Goal: Task Accomplishment & Management: Use online tool/utility

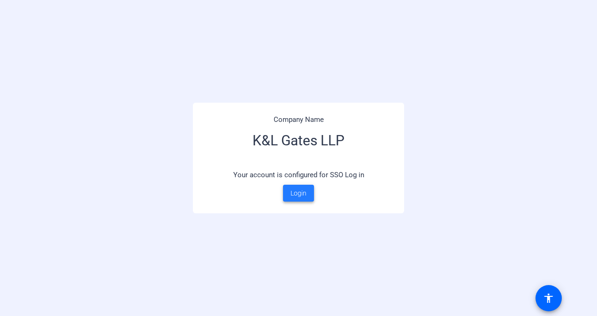
click at [300, 199] on span at bounding box center [298, 193] width 31 height 23
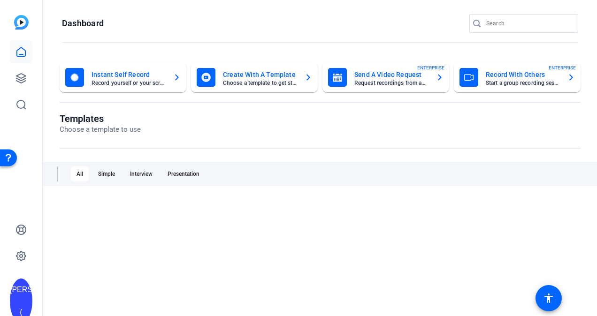
click at [528, 83] on mat-card-subtitle "Start a group recording session" at bounding box center [523, 83] width 74 height 6
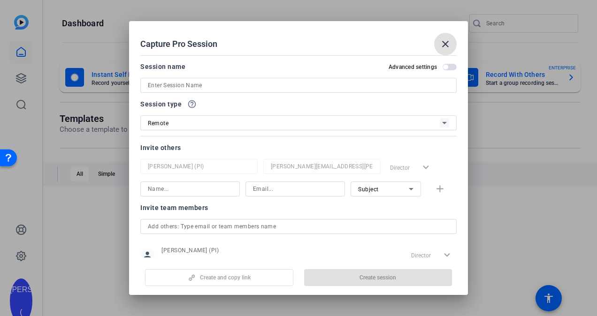
click at [163, 86] on input at bounding box center [298, 85] width 301 height 11
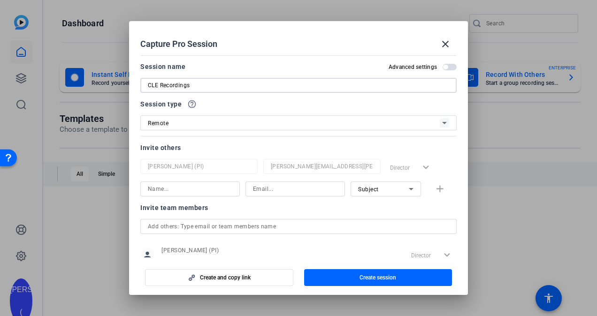
scroll to position [30, 0]
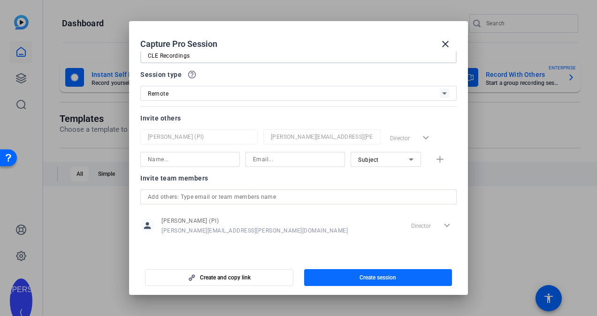
type input "CLE Recordings"
click at [366, 282] on span "button" at bounding box center [378, 278] width 148 height 23
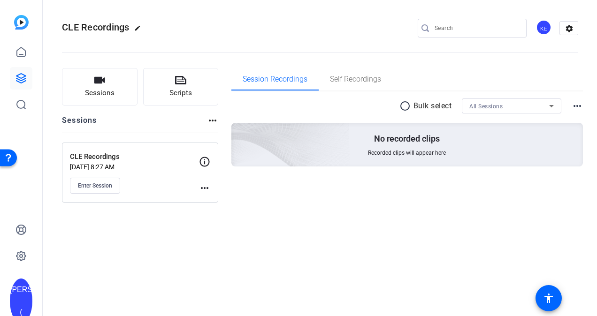
click at [205, 187] on mat-icon "more_horiz" at bounding box center [204, 188] width 11 height 11
click at [99, 188] on div at bounding box center [298, 158] width 597 height 316
click at [97, 185] on span "Enter Session" at bounding box center [95, 186] width 34 height 8
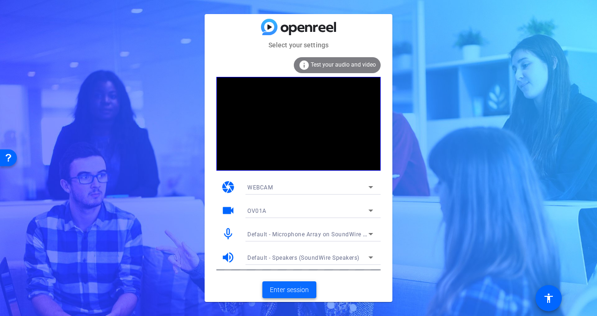
click at [292, 293] on span "Enter session" at bounding box center [289, 290] width 39 height 10
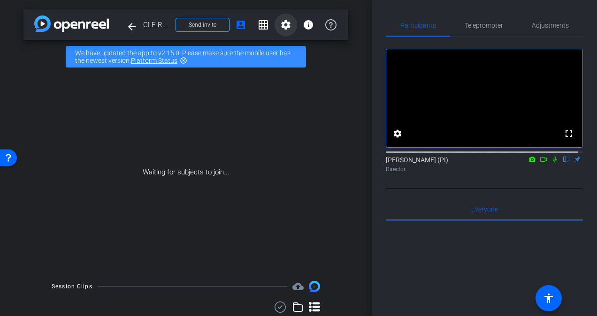
click at [280, 25] on mat-icon "settings" at bounding box center [285, 24] width 11 height 11
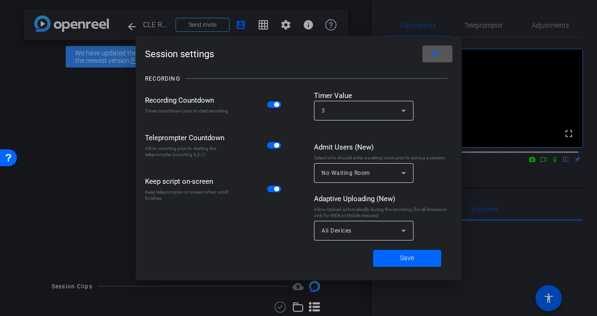
click at [438, 50] on mat-icon "close" at bounding box center [436, 54] width 12 height 12
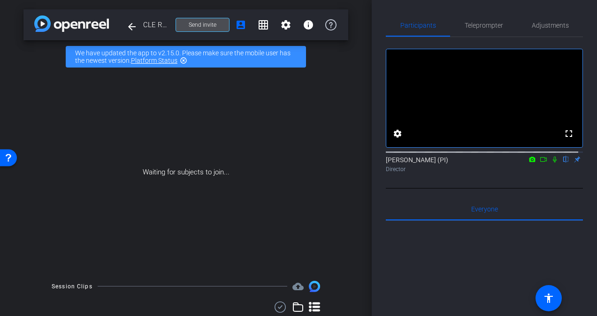
click at [198, 28] on span "Send invite" at bounding box center [203, 25] width 28 height 8
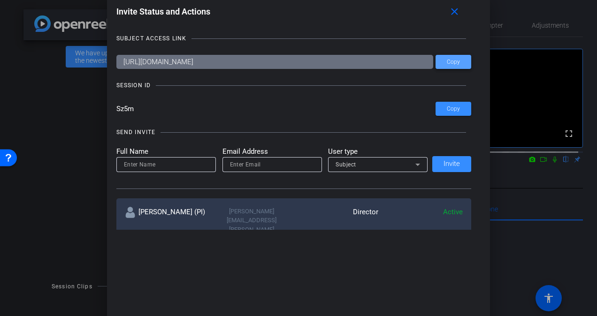
click at [447, 61] on span "Copy" at bounding box center [453, 62] width 13 height 7
click at [447, 110] on span "Copy" at bounding box center [453, 109] width 13 height 7
